Goal: Find specific page/section: Find specific page/section

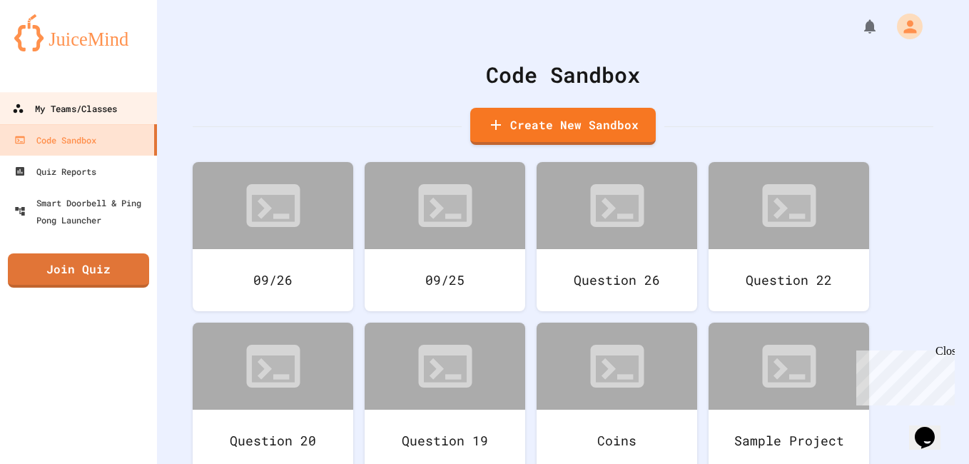
click at [104, 103] on div "My Teams/Classes" at bounding box center [64, 109] width 105 height 18
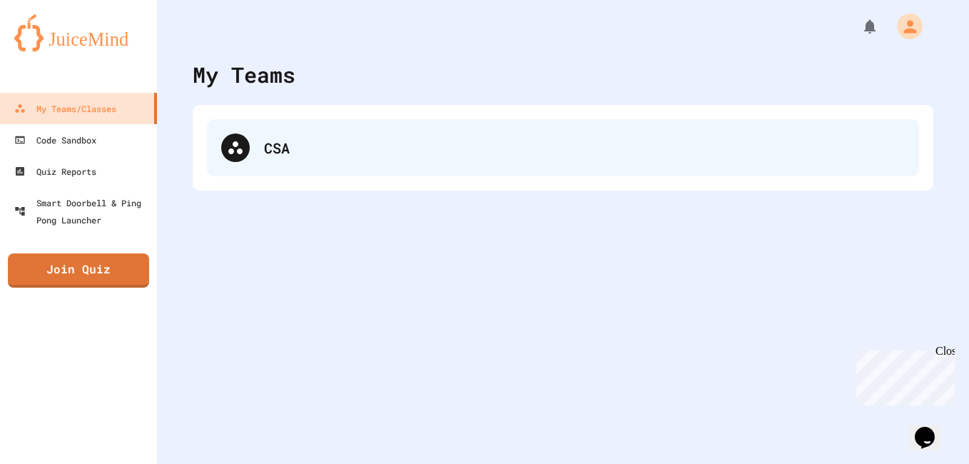
click at [249, 145] on div at bounding box center [235, 147] width 29 height 29
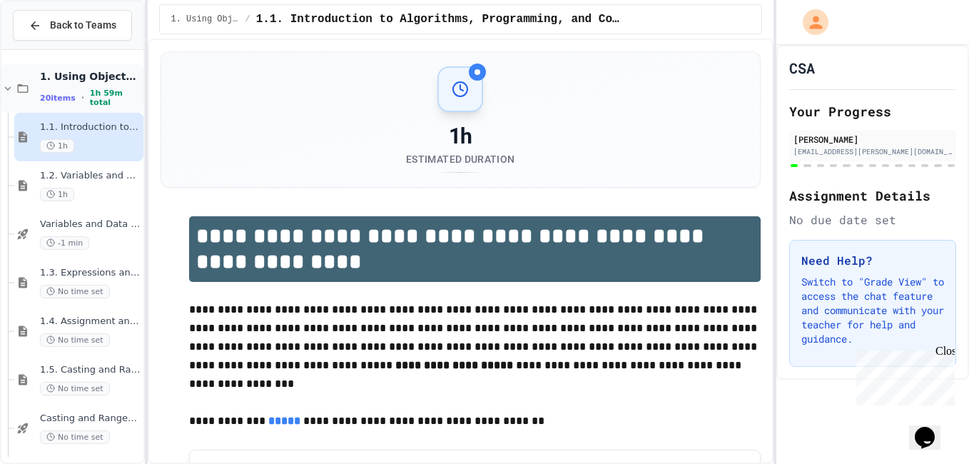
click at [11, 90] on icon at bounding box center [7, 88] width 13 height 13
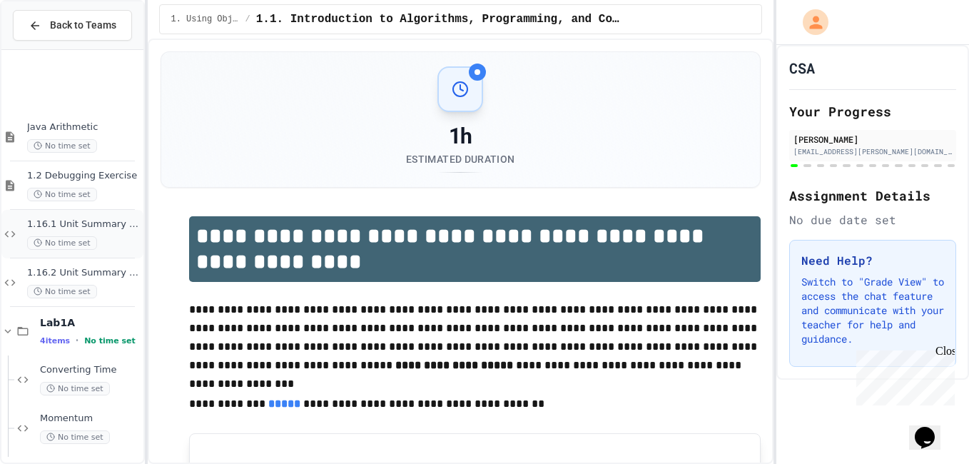
scroll to position [101, 0]
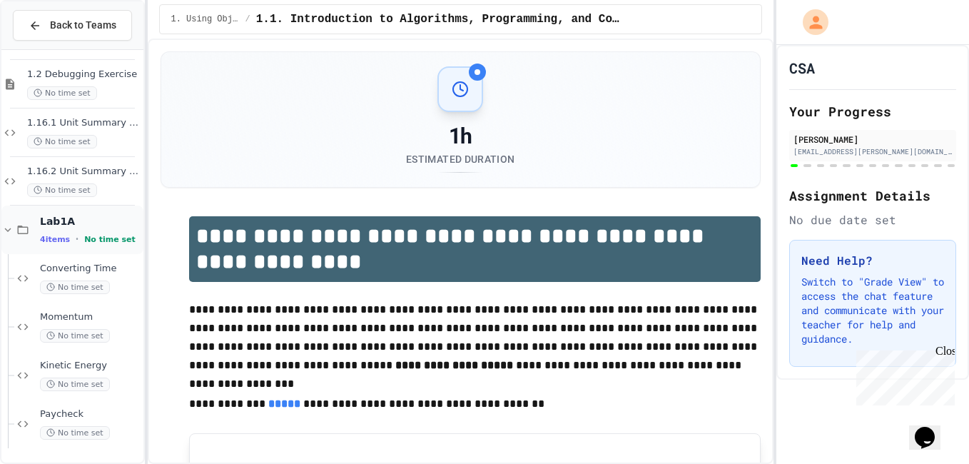
click at [3, 234] on icon at bounding box center [7, 229] width 13 height 13
